Goal: Information Seeking & Learning: Learn about a topic

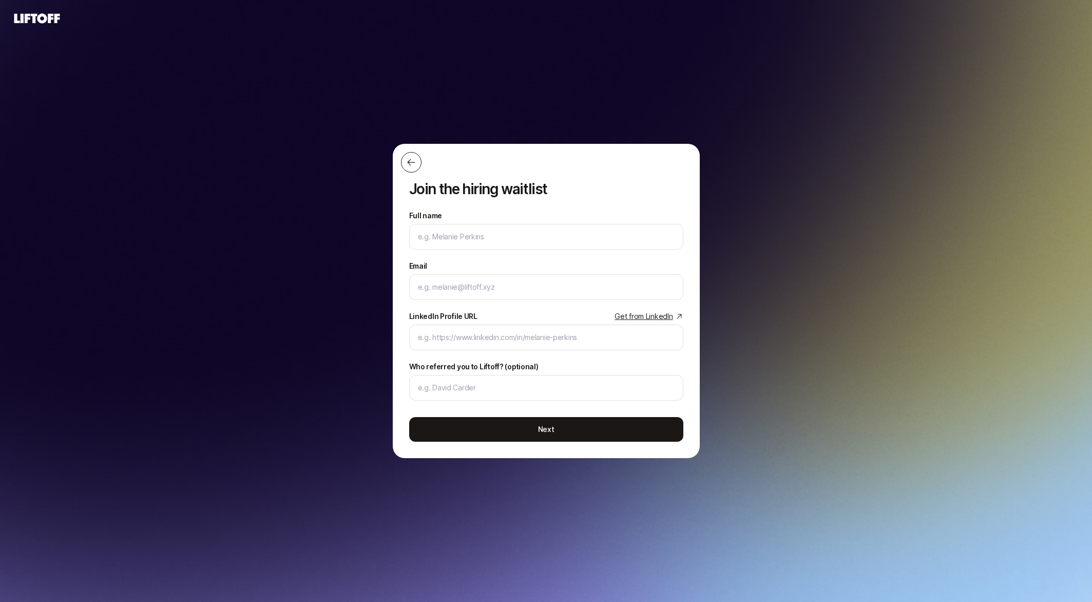
click at [414, 165] on icon at bounding box center [411, 162] width 10 height 10
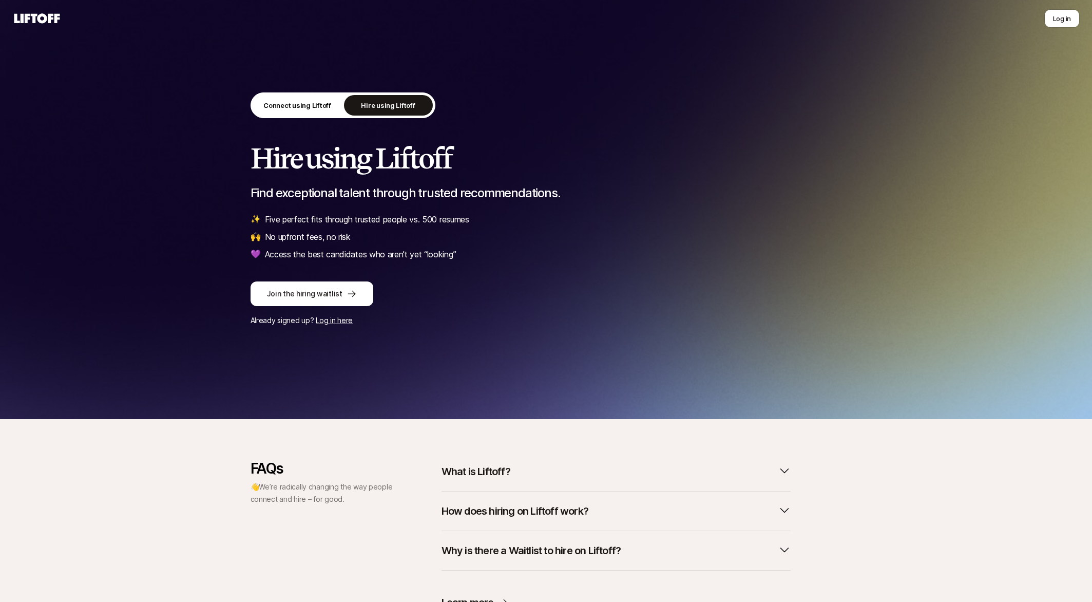
scroll to position [49, 0]
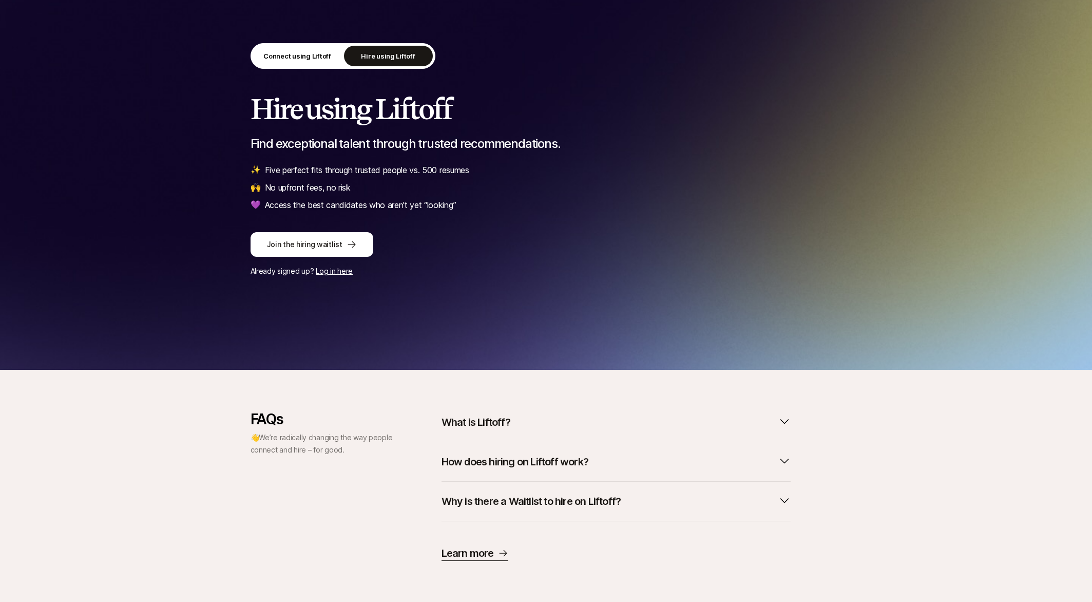
click at [498, 426] on p "What is Liftoff?" at bounding box center [476, 422] width 69 height 14
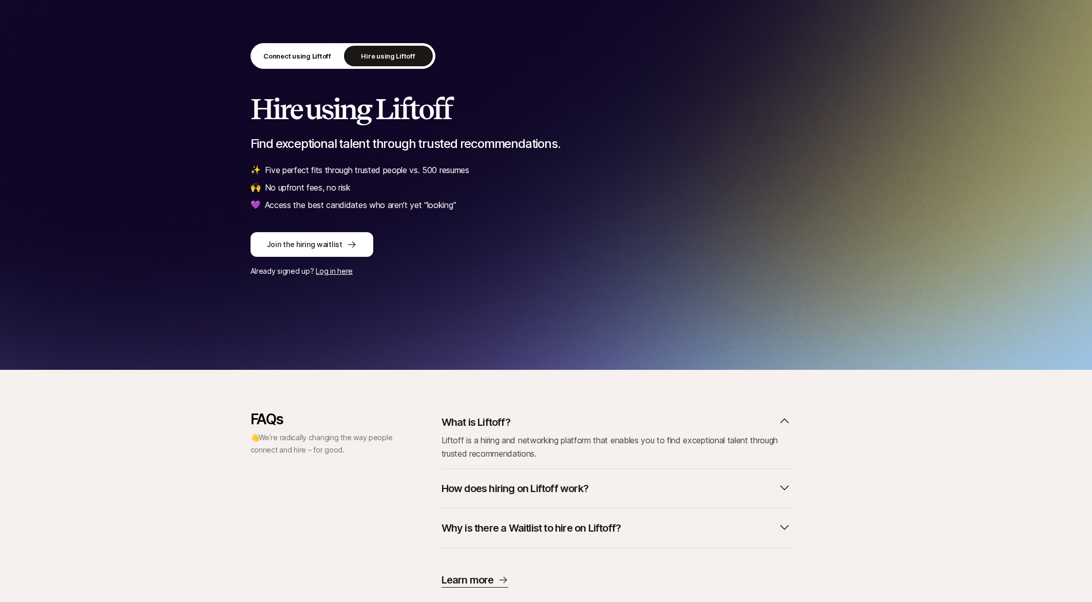
scroll to position [76, 0]
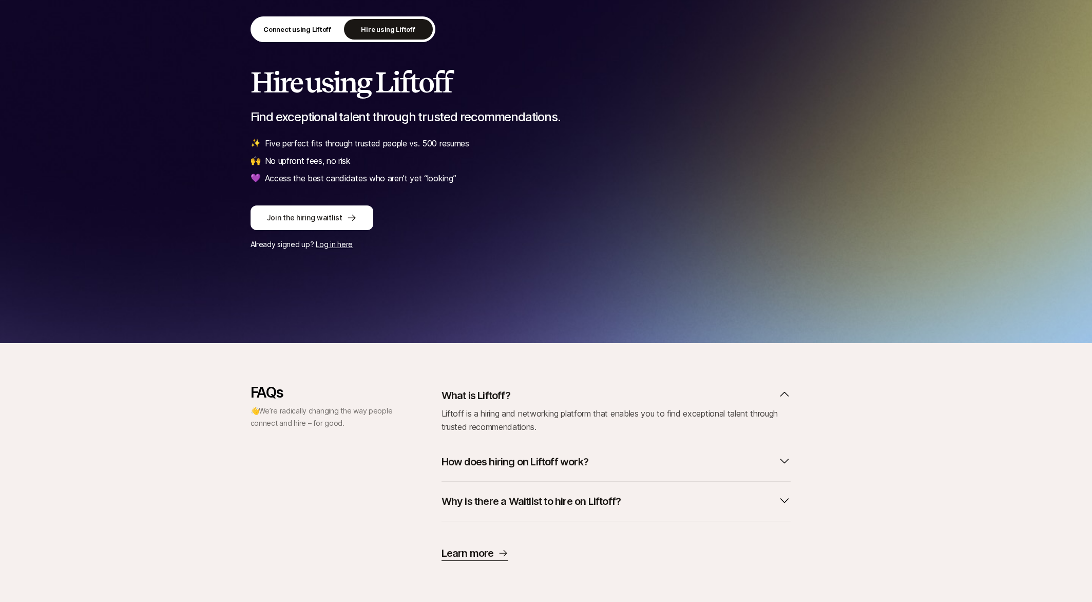
click at [519, 463] on p "How does hiring on Liftoff work?" at bounding box center [515, 461] width 147 height 14
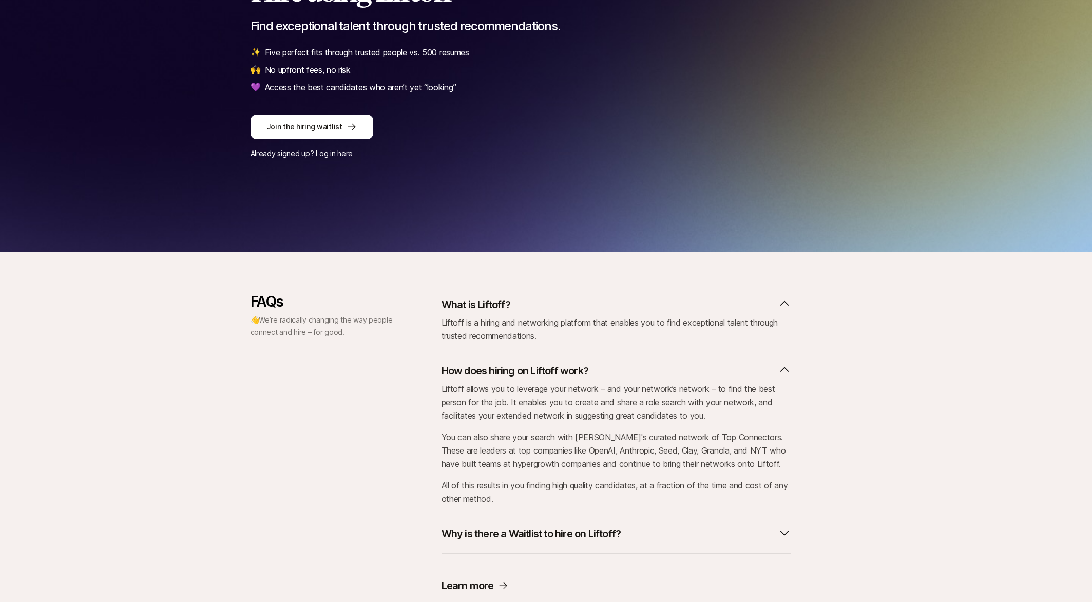
scroll to position [167, 0]
click at [511, 467] on button "Why is there a Waitlist to hire on Liftoff?" at bounding box center [616, 533] width 349 height 23
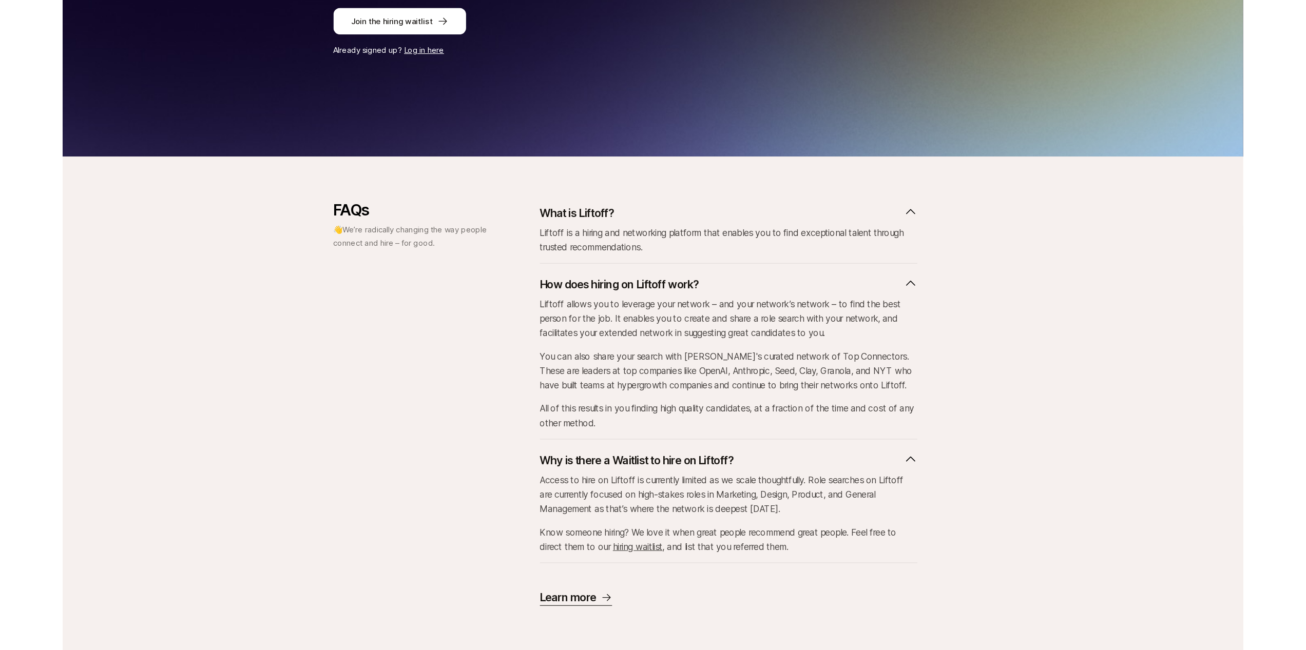
scroll to position [0, 0]
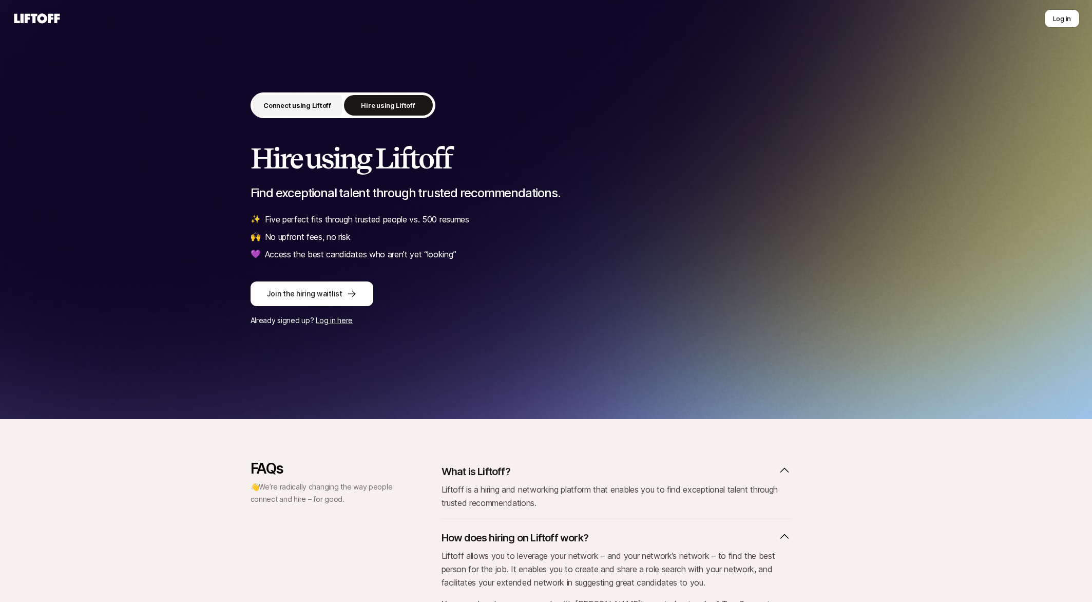
click at [287, 106] on p "Connect using Liftoff" at bounding box center [297, 105] width 68 height 10
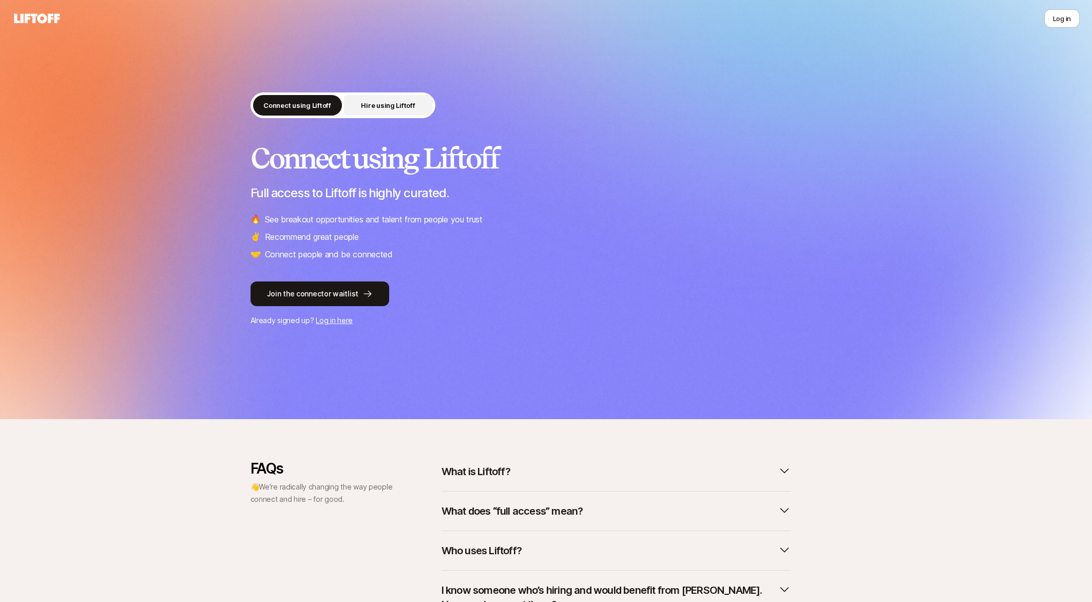
click at [406, 107] on p "Hire using Liftoff" at bounding box center [388, 105] width 54 height 10
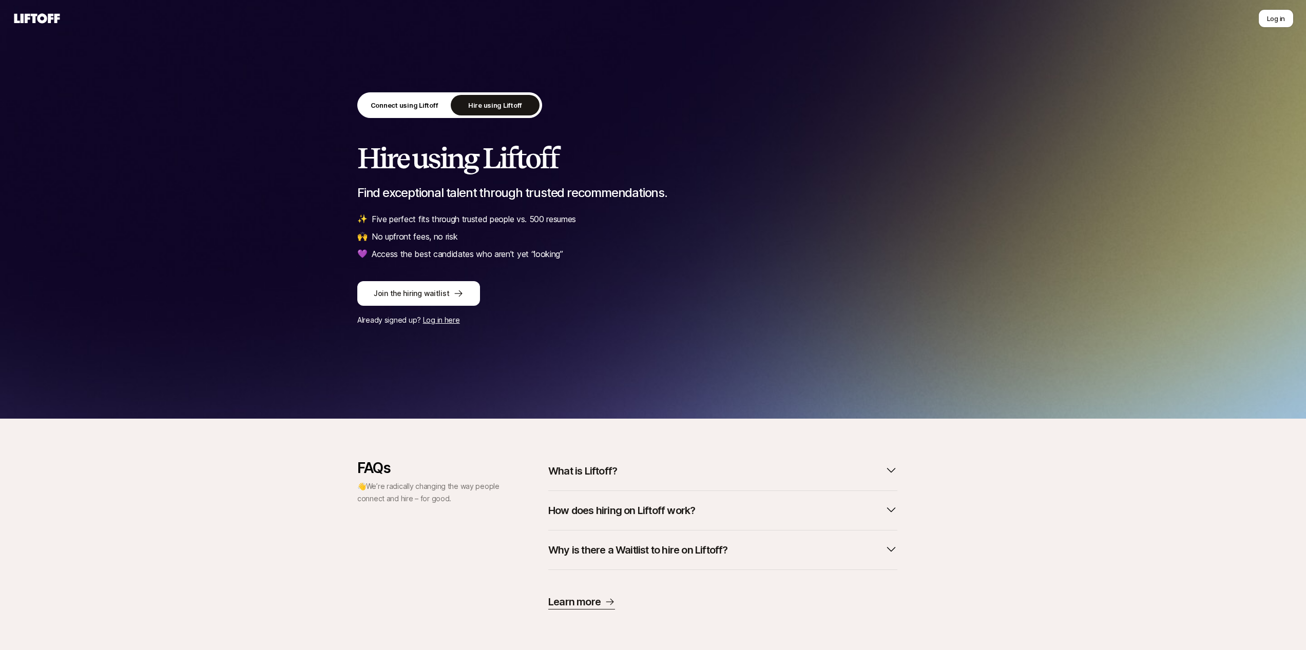
click at [151, 263] on div "Connect using Liftoff Hire using Liftoff Hire using Liftoff Find exceptional ta…" at bounding box center [653, 209] width 1306 height 419
click at [106, 399] on div "Connect using Liftoff Hire using Liftoff Hire using Liftoff Find exceptional ta…" at bounding box center [653, 209] width 1306 height 419
click at [212, 215] on div "Connect using Liftoff Hire using Liftoff Hire using Liftoff Find exceptional ta…" at bounding box center [653, 209] width 1306 height 419
click at [419, 467] on div "FAQs 👋 We’re radically changing the way people connect and hire – for good." at bounding box center [429, 535] width 144 height 150
